Goal: Task Accomplishment & Management: Manage account settings

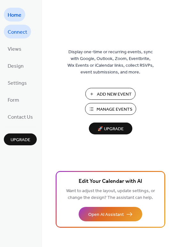
click at [21, 30] on span "Connect" at bounding box center [18, 32] width 20 height 10
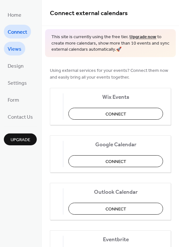
click at [18, 45] on span "Views" at bounding box center [15, 49] width 14 height 10
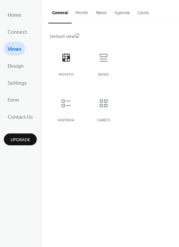
click at [85, 11] on button "Month" at bounding box center [82, 11] width 21 height 23
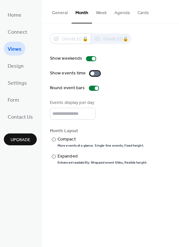
click at [93, 74] on div at bounding box center [95, 73] width 10 height 5
click at [94, 86] on div at bounding box center [94, 88] width 10 height 5
click at [94, 88] on div at bounding box center [94, 88] width 10 height 5
click at [106, 12] on button "Week" at bounding box center [101, 11] width 19 height 23
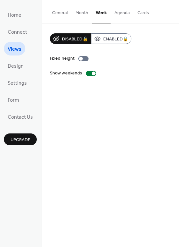
click at [121, 12] on button "Agenda" at bounding box center [122, 11] width 23 height 23
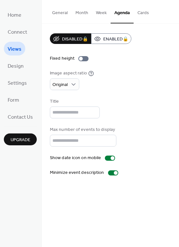
click at [141, 12] on button "Cards" at bounding box center [143, 11] width 19 height 23
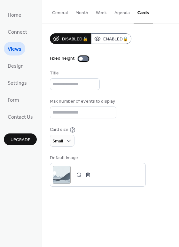
click at [85, 59] on div at bounding box center [83, 58] width 10 height 5
click at [85, 59] on div at bounding box center [86, 59] width 4 height 4
